Goal: Book appointment/travel/reservation

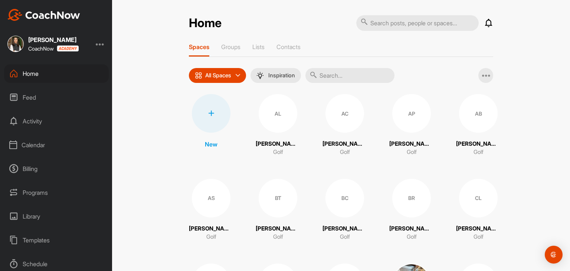
click at [30, 147] on div "Calendar" at bounding box center [56, 145] width 105 height 19
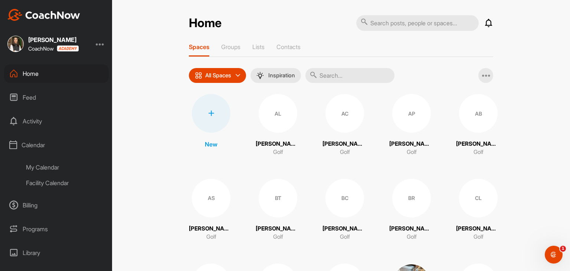
click at [46, 185] on div "Facility Calendar" at bounding box center [65, 183] width 88 height 16
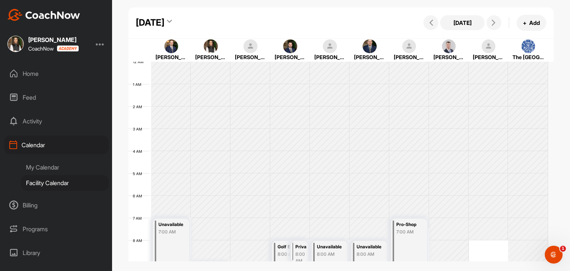
scroll to position [129, 0]
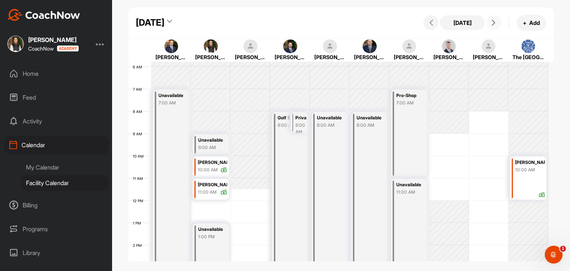
click at [494, 22] on icon at bounding box center [494, 23] width 6 height 6
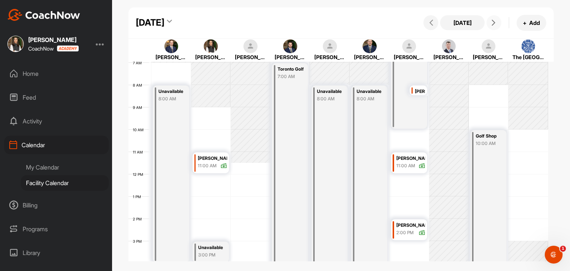
scroll to position [166, 0]
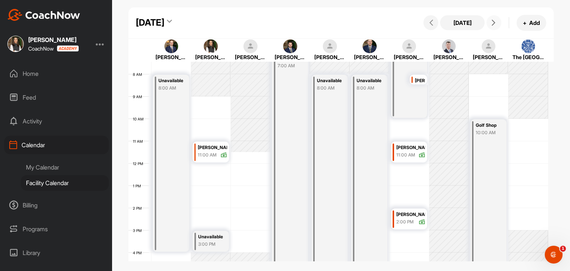
click at [419, 80] on div "[PERSON_NAME]" at bounding box center [420, 80] width 11 height 9
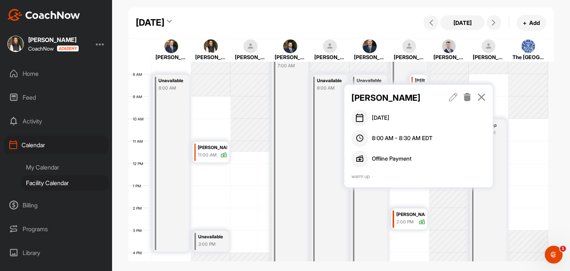
click at [484, 100] on icon at bounding box center [481, 97] width 9 height 8
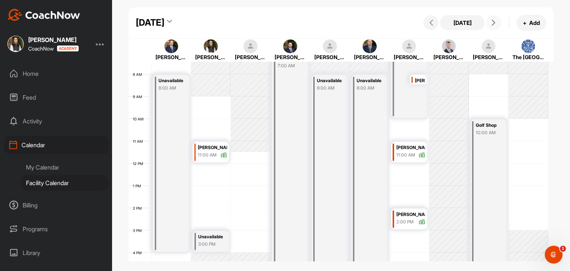
click at [493, 28] on button at bounding box center [494, 22] width 15 height 15
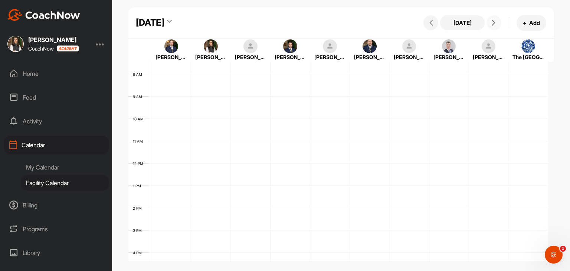
scroll to position [128, 0]
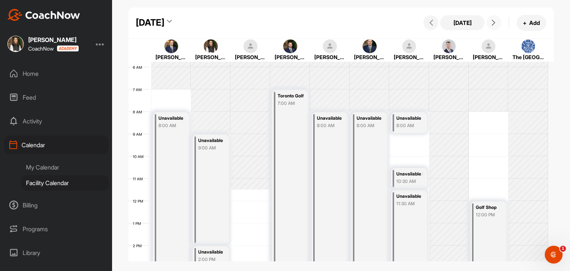
click at [493, 28] on button at bounding box center [494, 22] width 15 height 15
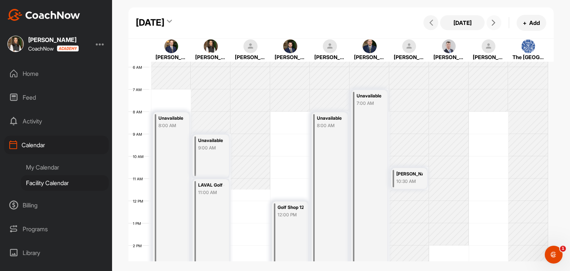
click at [209, 194] on div "11:00 AM" at bounding box center [211, 192] width 26 height 7
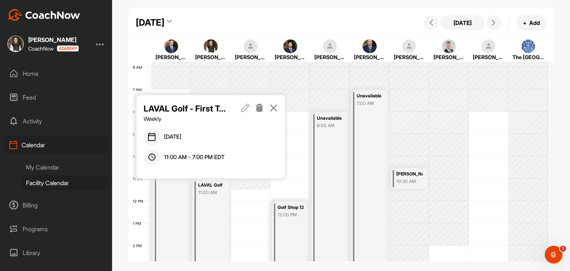
click at [245, 106] on icon at bounding box center [245, 108] width 9 height 8
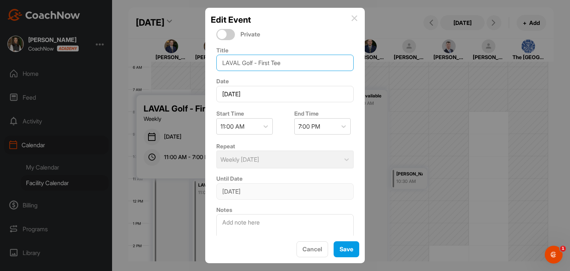
drag, startPoint x: 260, startPoint y: 62, endPoint x: 222, endPoint y: 64, distance: 38.3
click at [222, 64] on input "LAVAL Golf - First Tee" at bounding box center [284, 63] width 137 height 16
type input "First Tee"
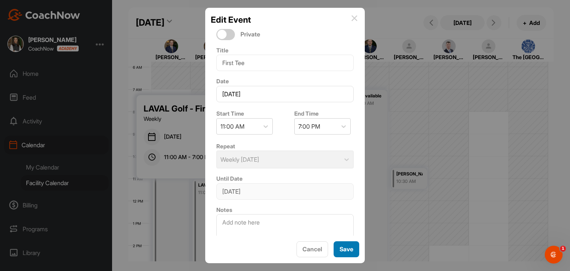
click at [347, 250] on span "Save" at bounding box center [347, 248] width 14 height 7
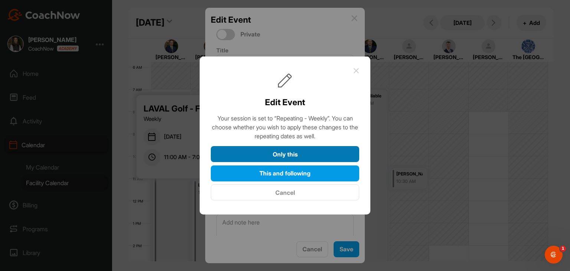
click at [310, 158] on button "Only this" at bounding box center [285, 154] width 149 height 16
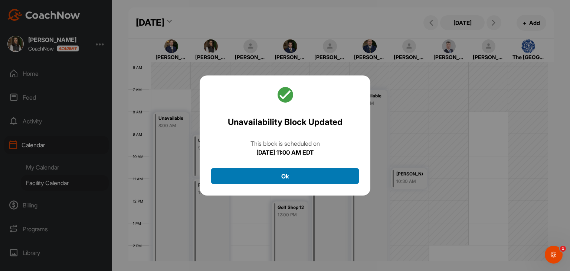
click at [311, 179] on button "Ok" at bounding box center [285, 176] width 149 height 16
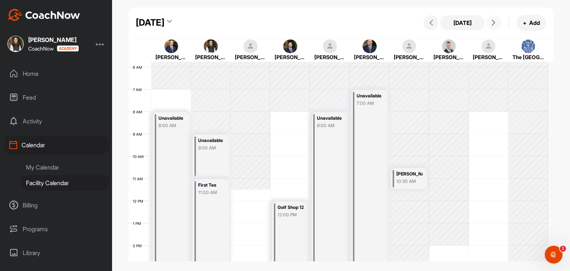
click at [496, 24] on icon at bounding box center [494, 23] width 6 height 6
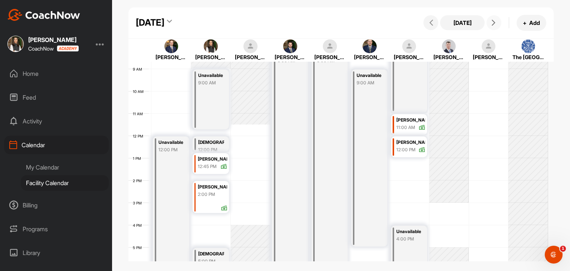
scroll to position [203, 0]
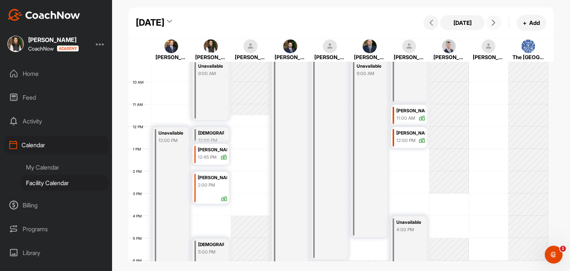
click at [493, 21] on icon at bounding box center [494, 23] width 6 height 6
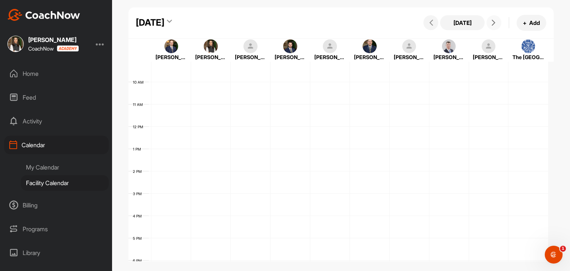
scroll to position [128, 0]
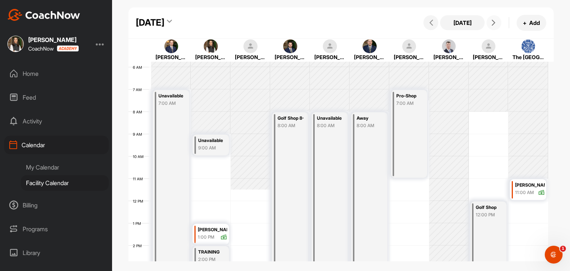
click at [491, 26] on icon at bounding box center [494, 23] width 6 height 6
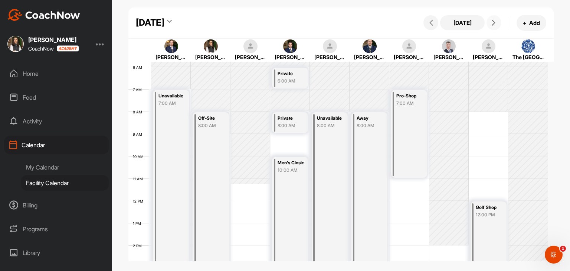
click at [491, 26] on icon at bounding box center [494, 23] width 6 height 6
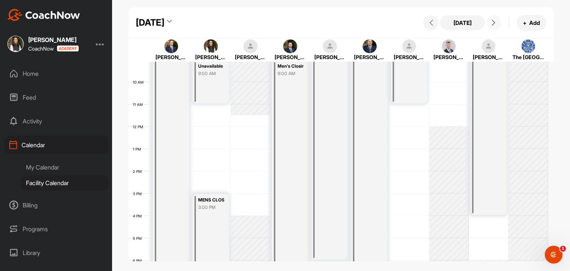
scroll to position [166, 0]
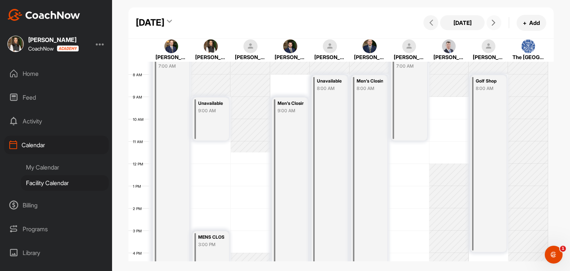
click at [491, 22] on icon at bounding box center [494, 23] width 6 height 6
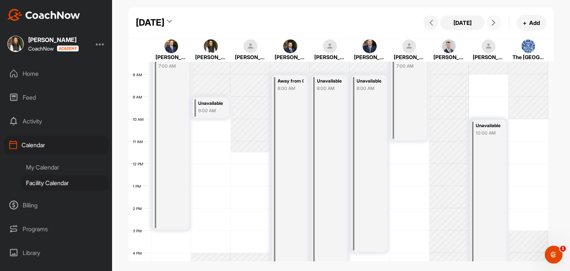
click at [496, 24] on icon at bounding box center [494, 23] width 6 height 6
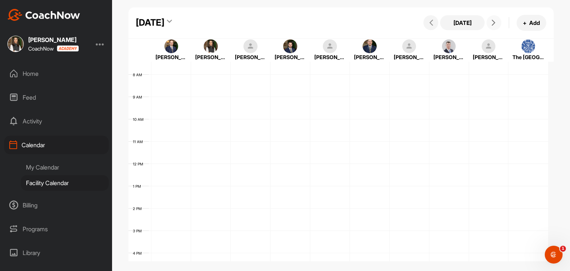
scroll to position [128, 0]
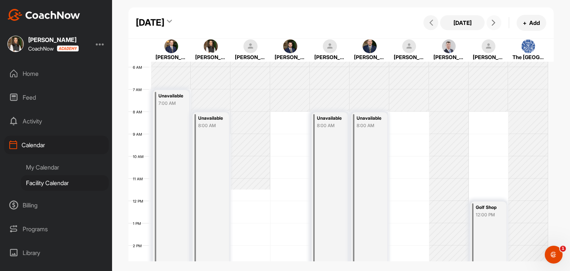
click at [496, 24] on icon at bounding box center [494, 23] width 6 height 6
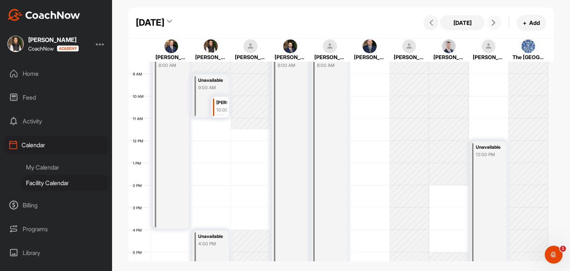
scroll to position [203, 0]
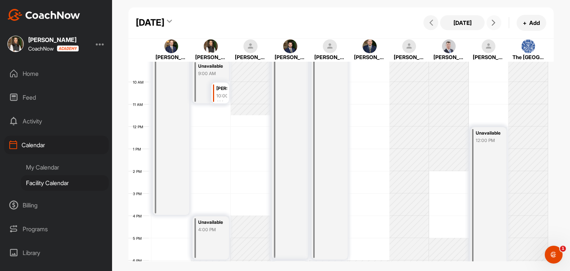
click at [495, 23] on icon at bounding box center [494, 23] width 6 height 6
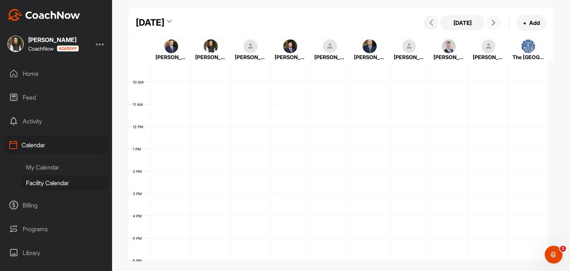
scroll to position [128, 0]
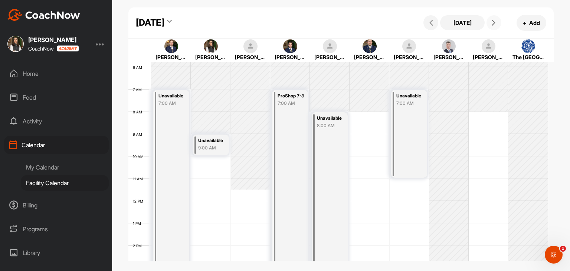
click at [492, 22] on icon at bounding box center [494, 23] width 6 height 6
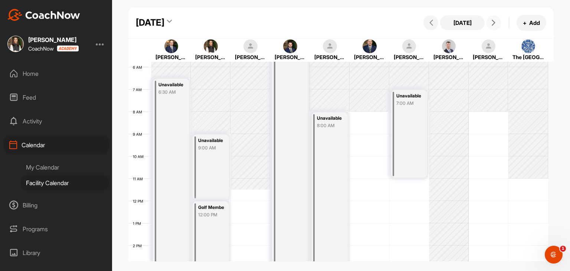
click at [492, 22] on icon at bounding box center [494, 23] width 6 height 6
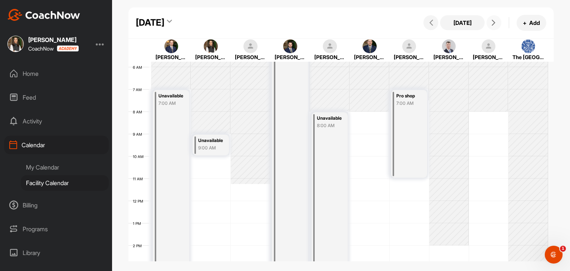
click at [492, 22] on icon at bounding box center [494, 23] width 6 height 6
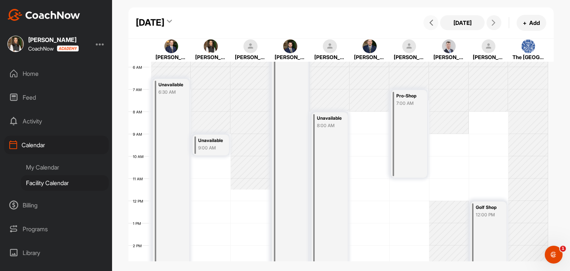
click at [432, 21] on icon at bounding box center [431, 23] width 6 height 6
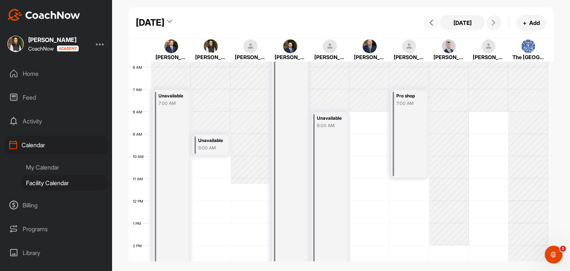
click at [434, 19] on button at bounding box center [431, 22] width 15 height 15
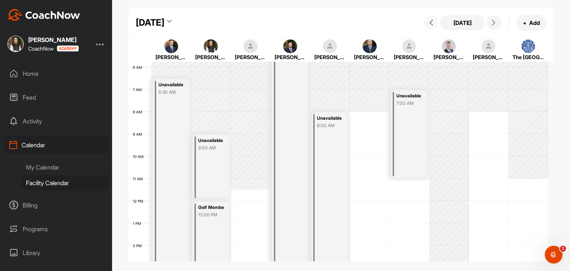
click at [218, 172] on div "Unavailable 9:00 AM" at bounding box center [211, 166] width 36 height 65
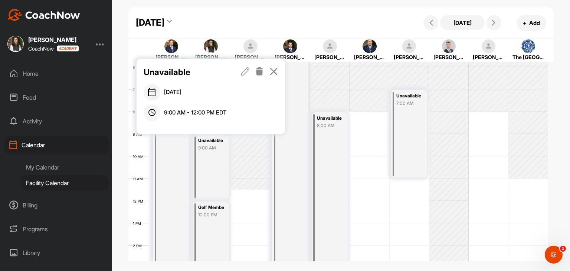
click at [245, 73] on icon at bounding box center [245, 71] width 9 height 8
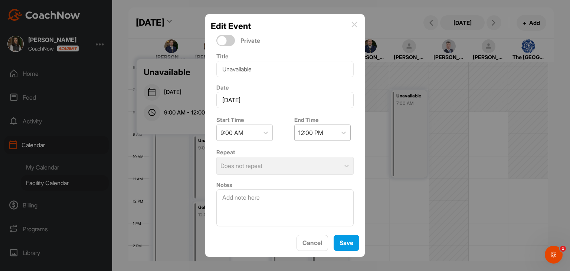
click at [299, 134] on div "12:00 PM" at bounding box center [311, 132] width 25 height 9
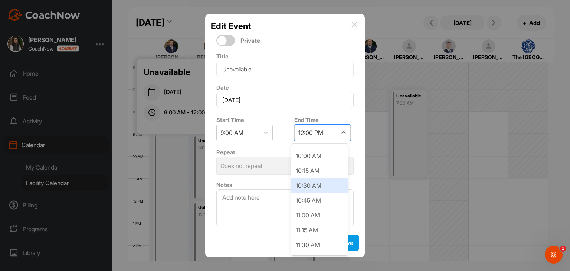
scroll to position [36, 0]
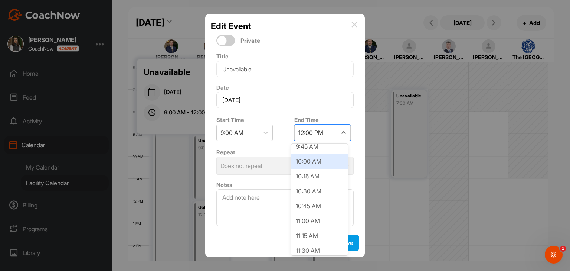
click at [307, 162] on div "10:00 AM" at bounding box center [319, 161] width 56 height 15
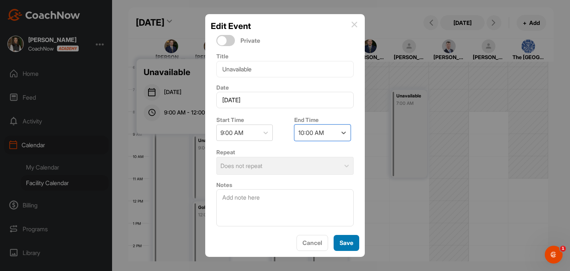
click at [343, 239] on span "Save" at bounding box center [347, 242] width 14 height 7
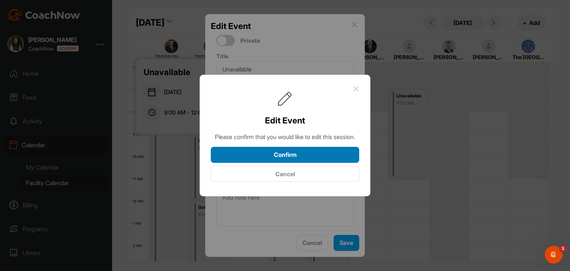
click at [337, 163] on button "Confirm" at bounding box center [285, 155] width 149 height 16
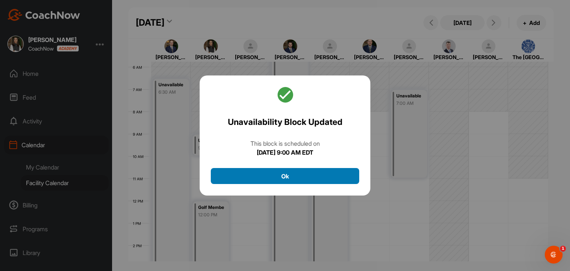
click at [335, 177] on button "Ok" at bounding box center [285, 176] width 149 height 16
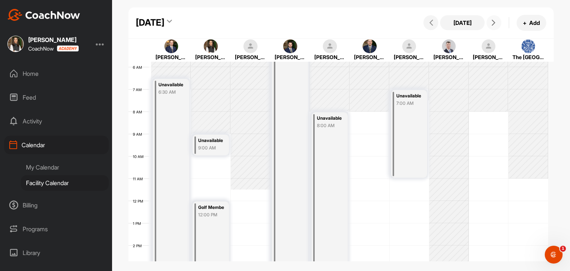
click at [490, 22] on span at bounding box center [494, 23] width 9 height 6
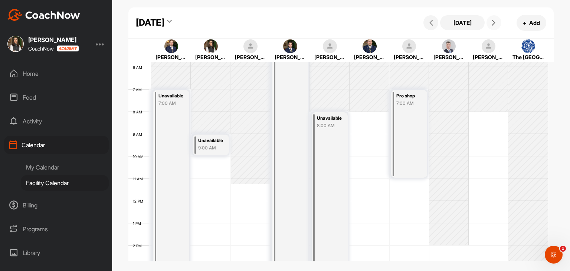
click at [490, 22] on span at bounding box center [494, 23] width 9 height 6
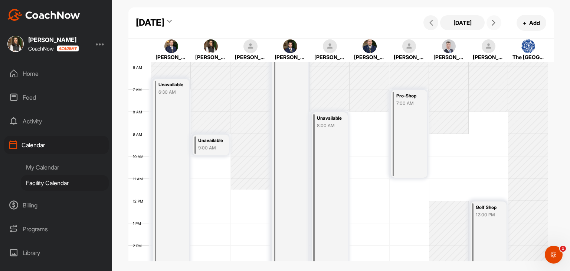
click at [490, 22] on span at bounding box center [494, 23] width 9 height 6
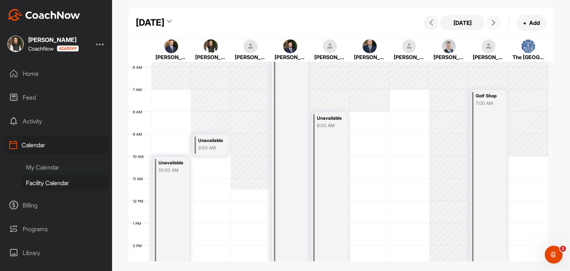
click at [490, 22] on span at bounding box center [494, 23] width 9 height 6
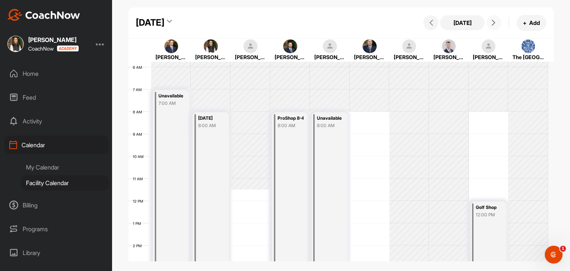
click at [490, 22] on span at bounding box center [494, 23] width 9 height 6
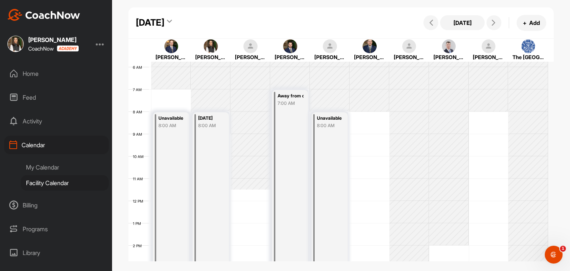
click at [61, 166] on div "My Calendar" at bounding box center [65, 167] width 88 height 16
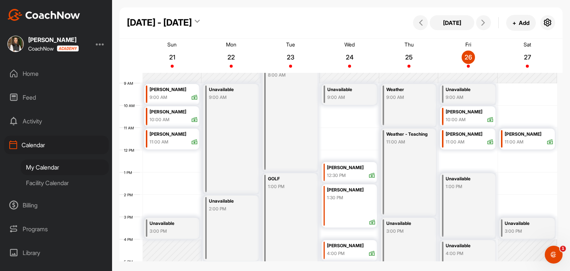
scroll to position [203, 0]
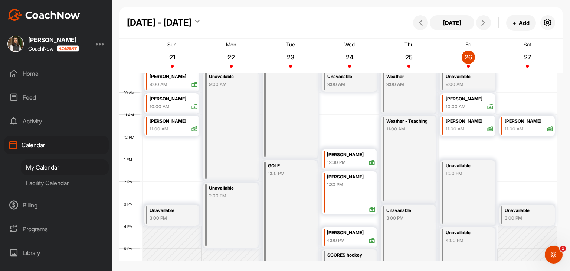
click at [465, 193] on div "Unavailable 1:00 PM" at bounding box center [467, 192] width 55 height 65
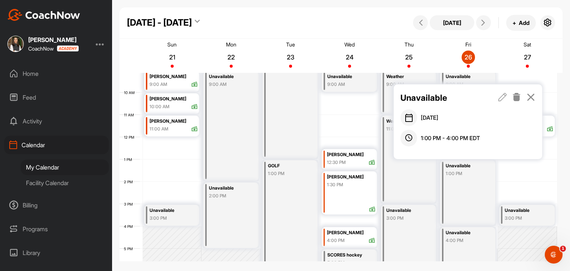
click at [518, 97] on icon at bounding box center [517, 97] width 9 height 8
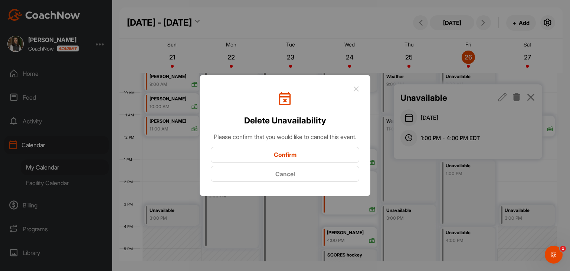
click at [335, 156] on button "Confirm" at bounding box center [285, 155] width 149 height 16
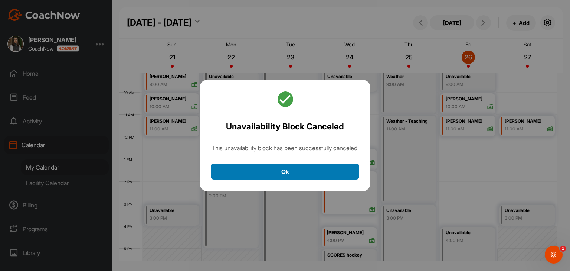
click at [316, 172] on button "Ok" at bounding box center [285, 171] width 149 height 16
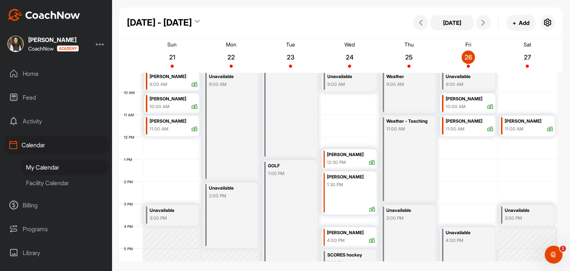
click at [507, 188] on div "12 AM 1 AM 2 AM 3 AM 4 AM 5 AM 6 AM 7 AM 8 AM 9 AM 10 AM 11 AM 12 PM 1 PM 2 PM …" at bounding box center [339, 137] width 438 height 535
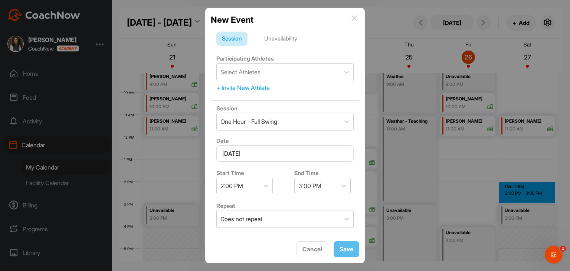
click at [286, 40] on div "Unavailability" at bounding box center [281, 39] width 44 height 14
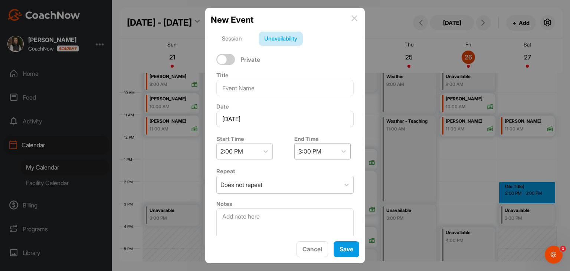
click at [301, 154] on div "3:00 PM" at bounding box center [310, 151] width 23 height 9
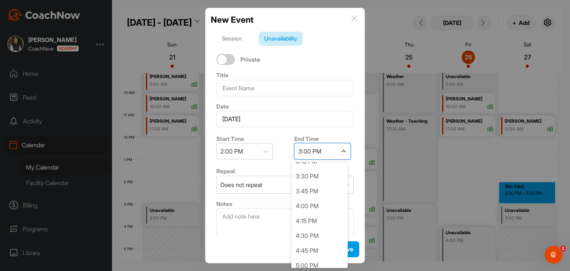
scroll to position [74, 0]
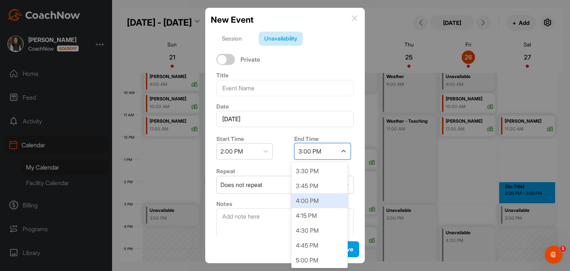
click at [306, 203] on div "4:00 PM" at bounding box center [319, 200] width 56 height 15
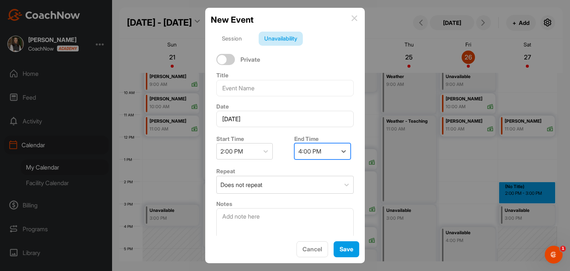
click at [319, 155] on div "4:00 PM" at bounding box center [310, 151] width 23 height 9
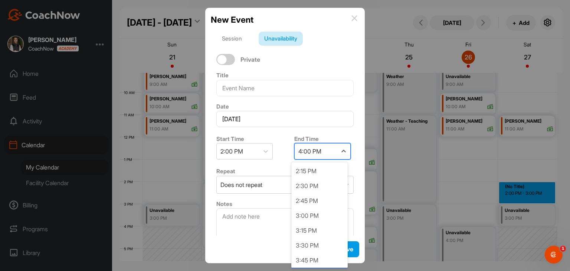
scroll to position [14, 0]
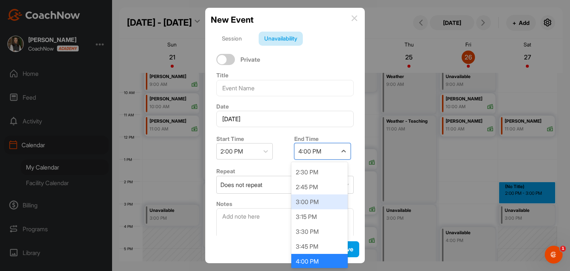
click at [317, 197] on div "3:00 PM" at bounding box center [319, 201] width 56 height 15
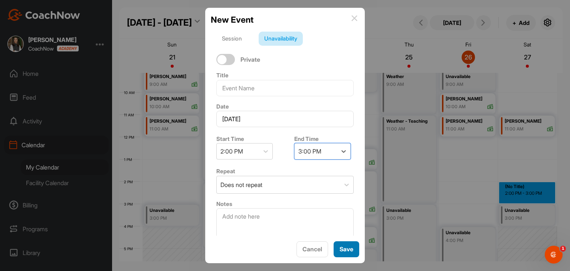
click at [341, 249] on span "Save" at bounding box center [347, 248] width 14 height 7
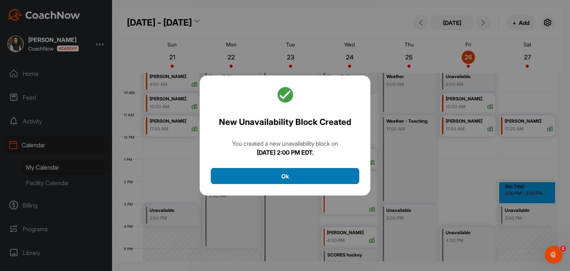
click at [315, 183] on button "Ok" at bounding box center [285, 176] width 149 height 16
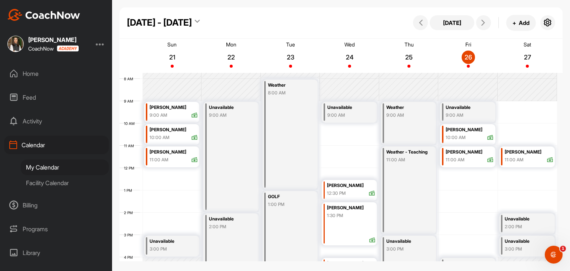
scroll to position [166, 0]
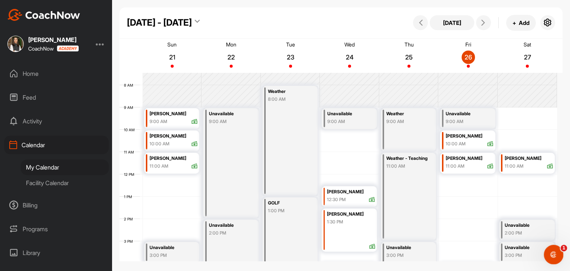
click at [550, 252] on icon "Open Intercom Messenger" at bounding box center [553, 253] width 12 height 12
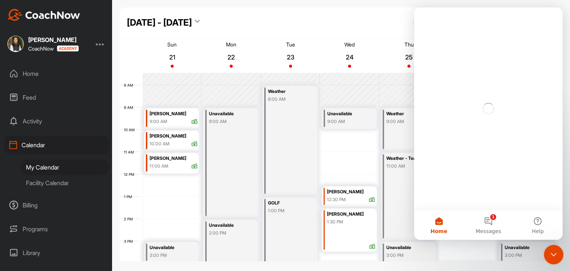
scroll to position [0, 0]
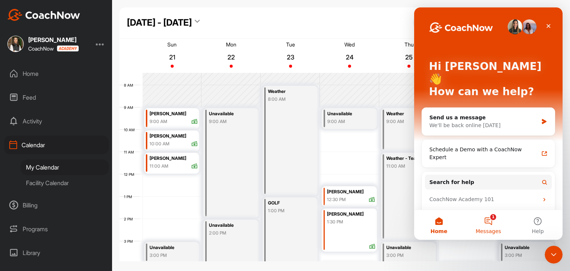
click at [491, 225] on button "1 Messages" at bounding box center [488, 225] width 49 height 30
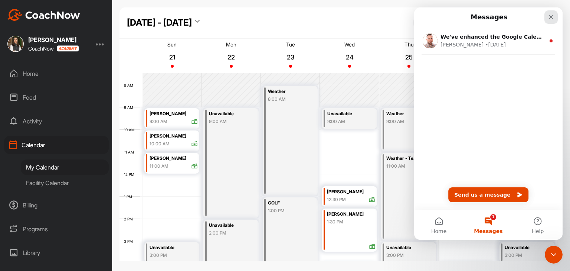
click at [552, 17] on icon "Close" at bounding box center [552, 17] width 4 height 4
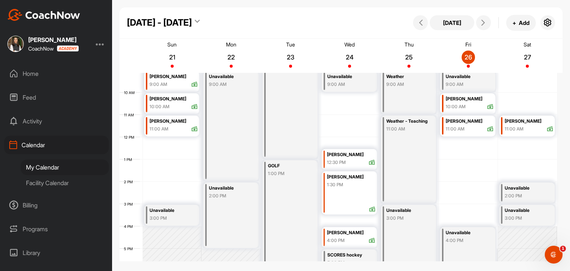
scroll to position [166, 0]
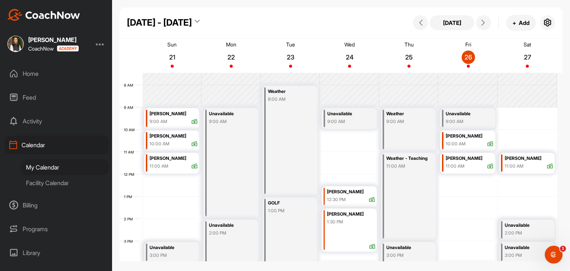
click at [70, 185] on div "Facility Calendar" at bounding box center [65, 183] width 88 height 16
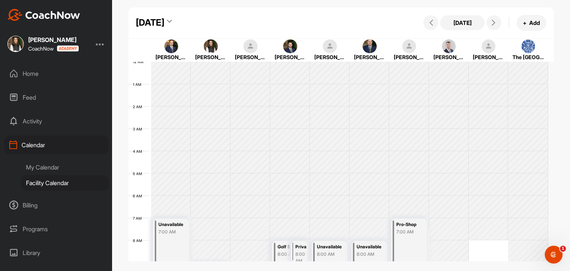
scroll to position [129, 0]
